Goal: Use online tool/utility: Utilize a website feature to perform a specific function

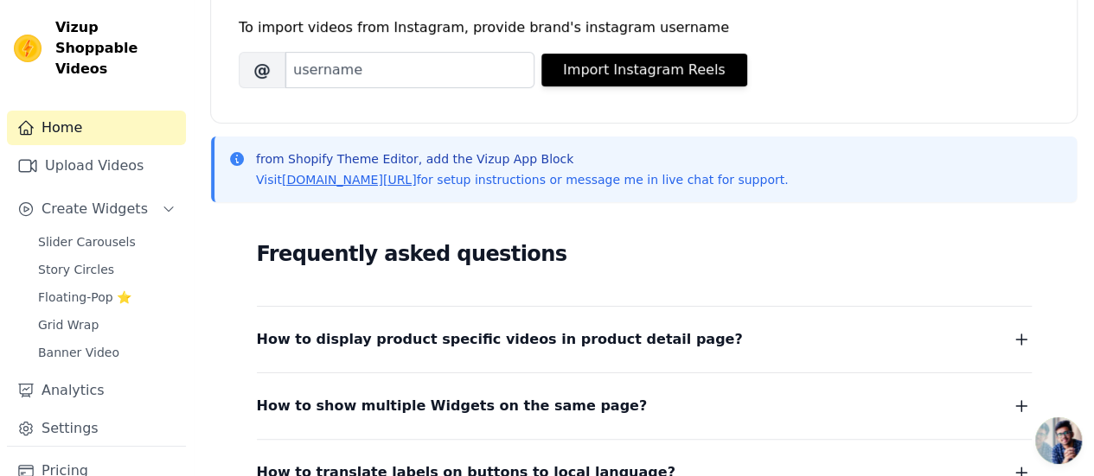
scroll to position [173, 0]
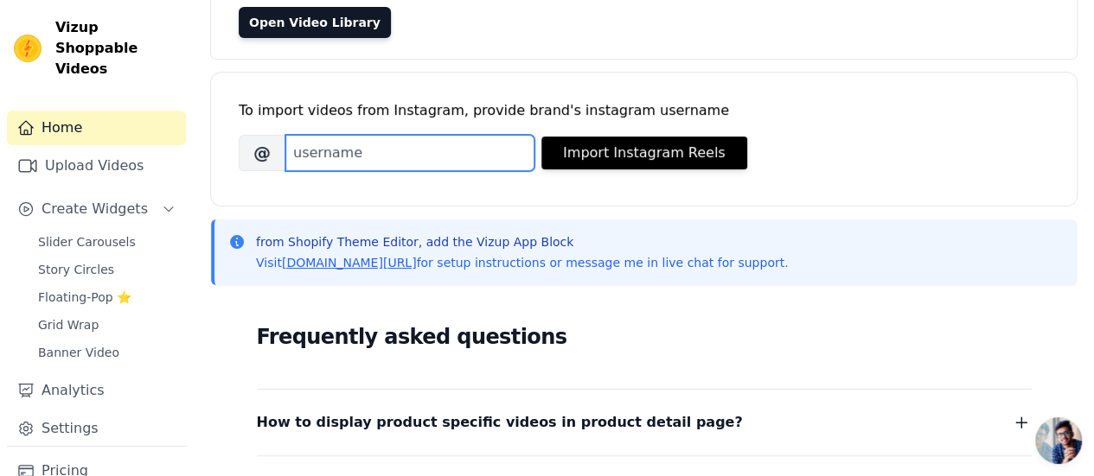
click at [337, 145] on input "Brand's Instagram Username" at bounding box center [409, 153] width 249 height 36
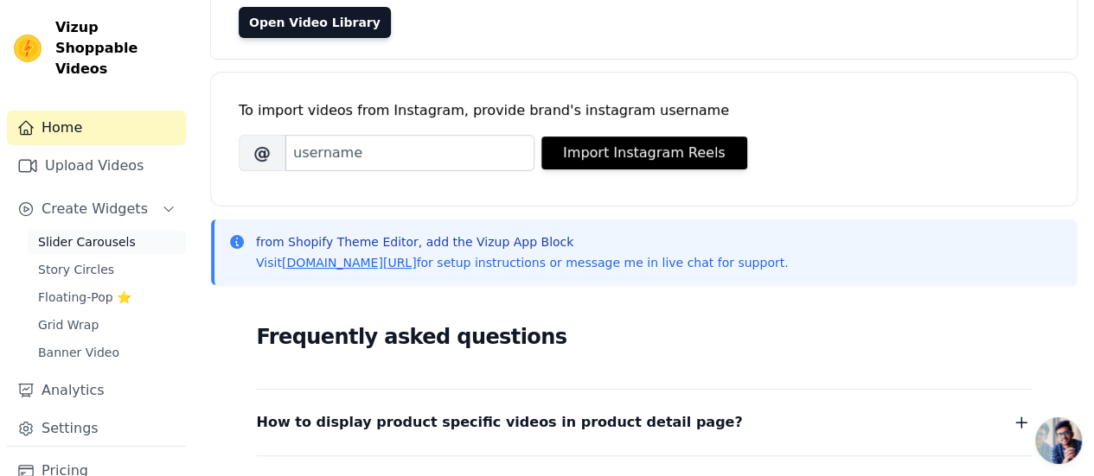
click at [101, 233] on span "Slider Carousels" at bounding box center [87, 241] width 98 height 17
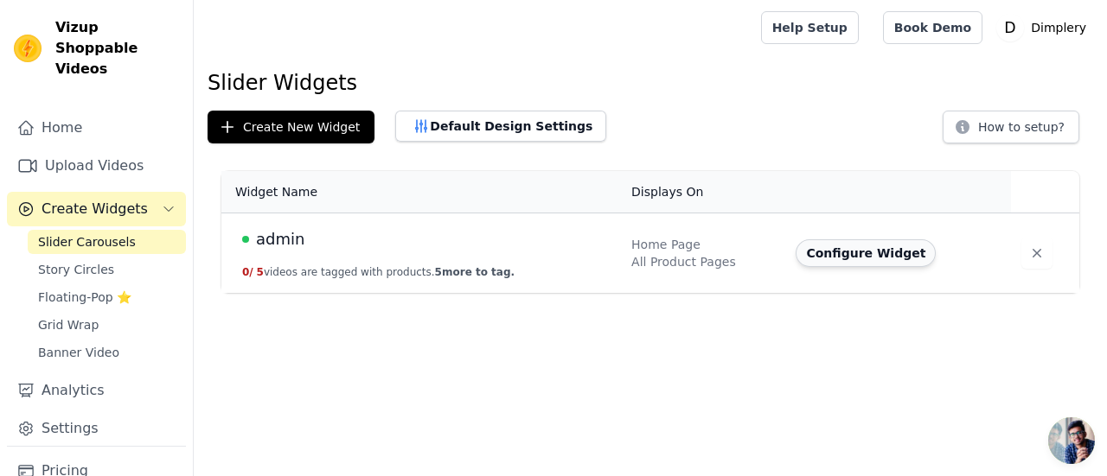
click at [821, 255] on button "Configure Widget" at bounding box center [866, 254] width 140 height 28
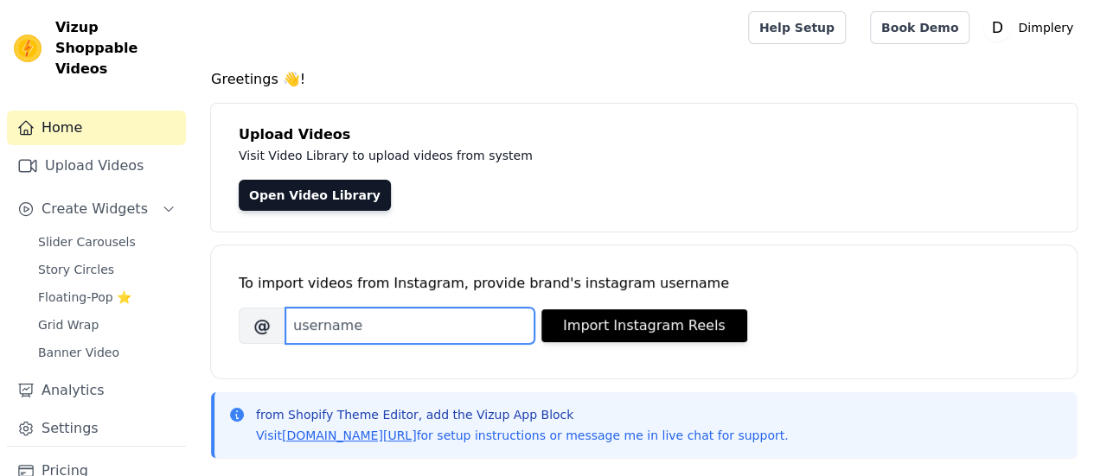
click at [383, 340] on input "Brand's Instagram Username" at bounding box center [409, 326] width 249 height 36
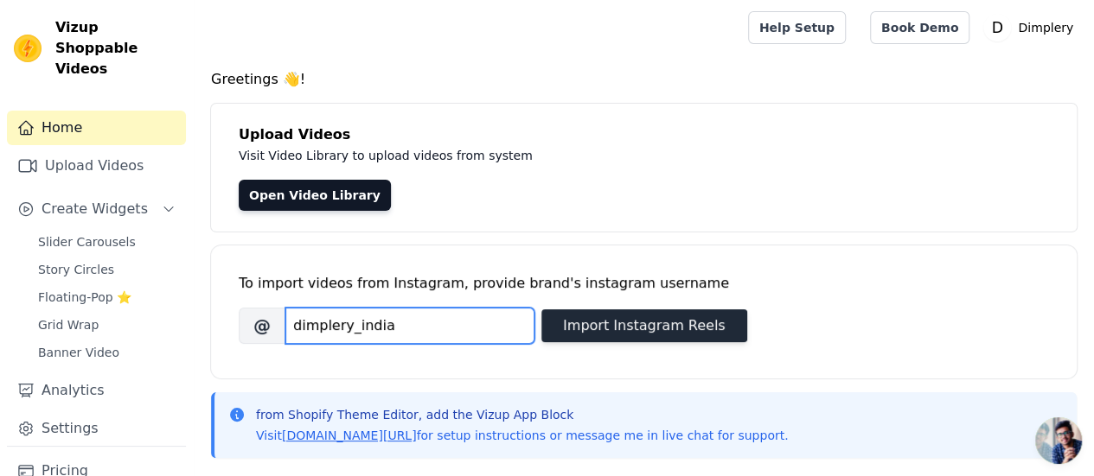
type input "dimplery_india"
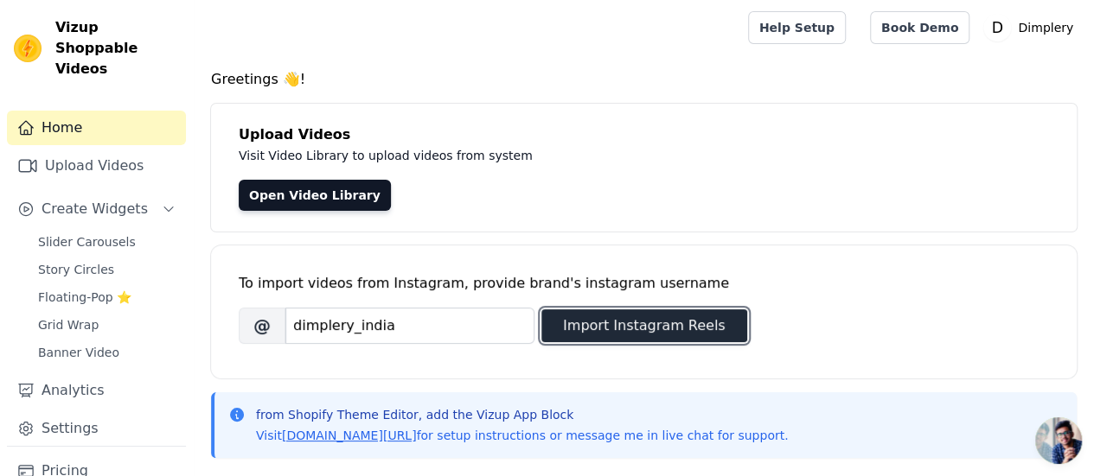
click at [584, 327] on button "Import Instagram Reels" at bounding box center [644, 326] width 206 height 33
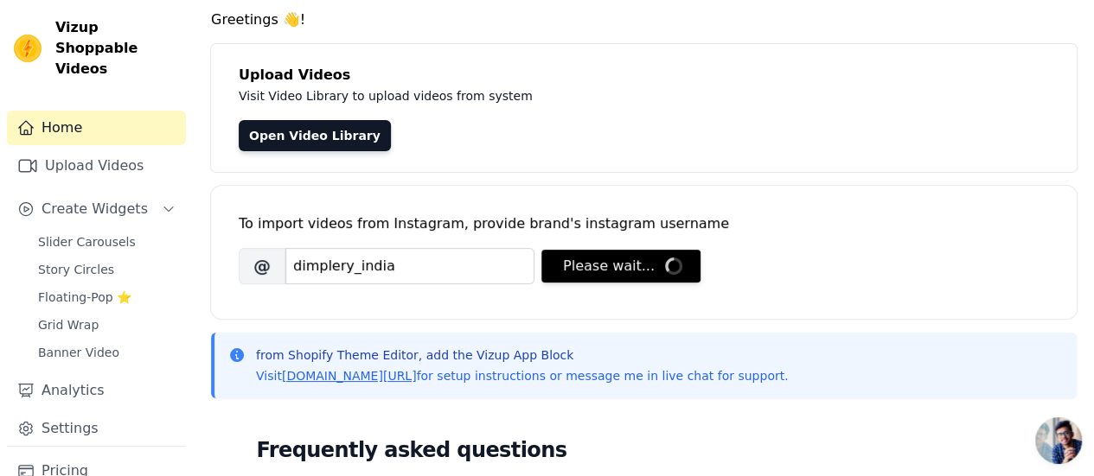
scroll to position [86, 0]
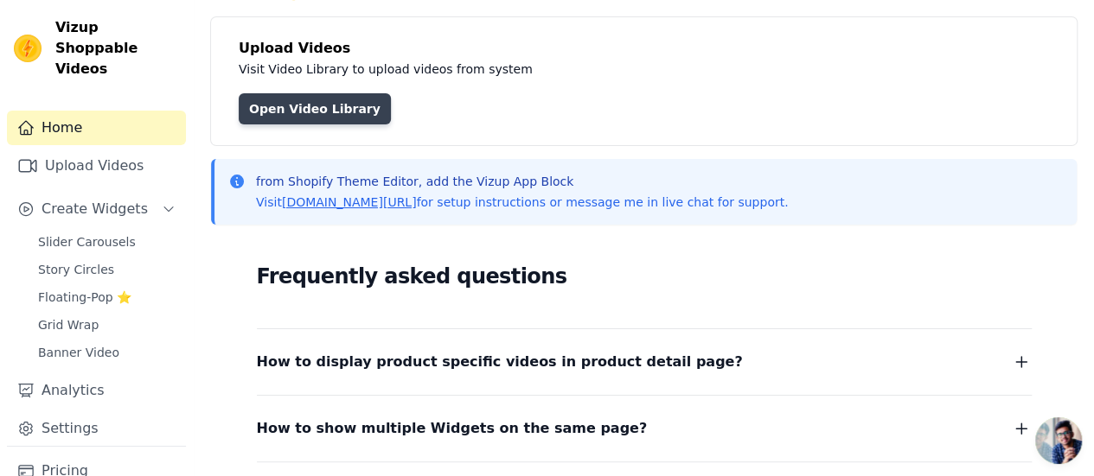
click at [284, 114] on link "Open Video Library" at bounding box center [315, 108] width 152 height 31
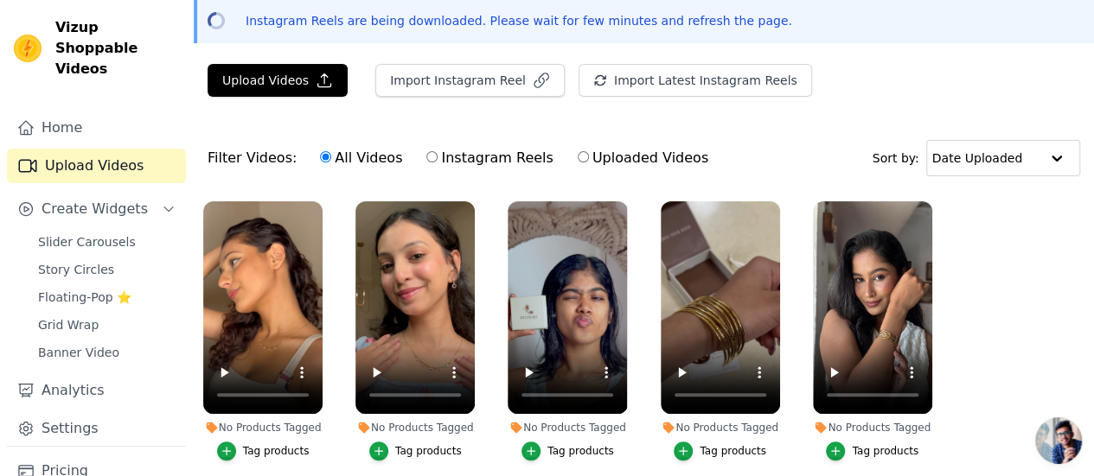
scroll to position [137, 0]
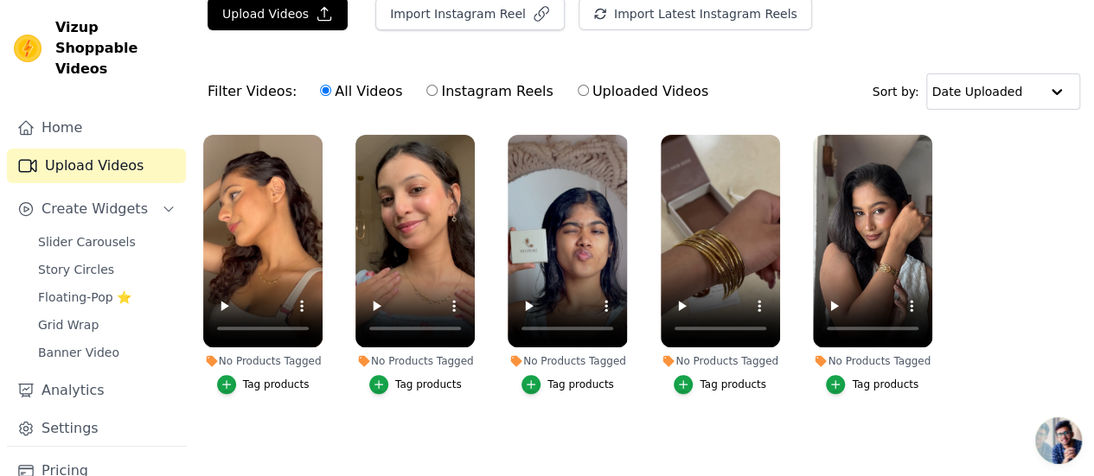
click at [426, 94] on input "Instagram Reels" at bounding box center [431, 90] width 11 height 11
radio input "true"
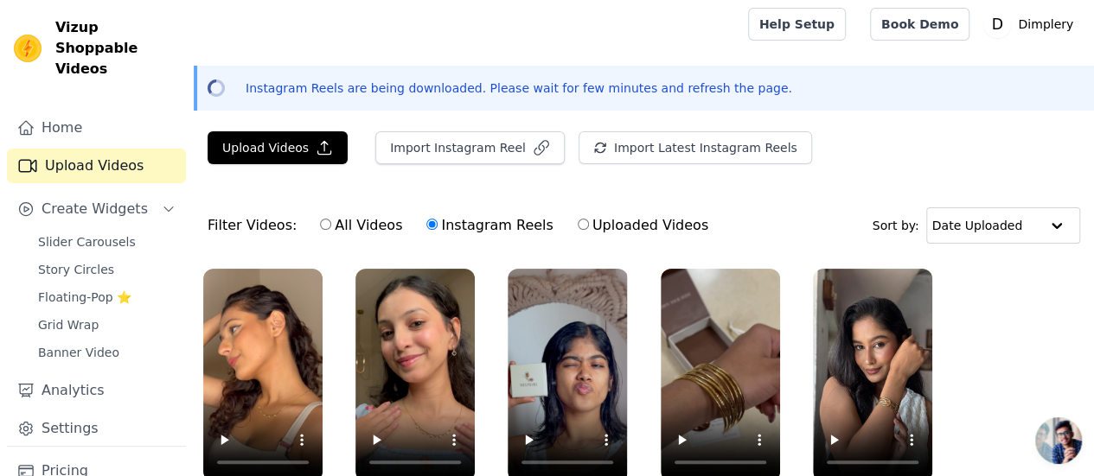
scroll to position [0, 0]
